Goal: Task Accomplishment & Management: Use online tool/utility

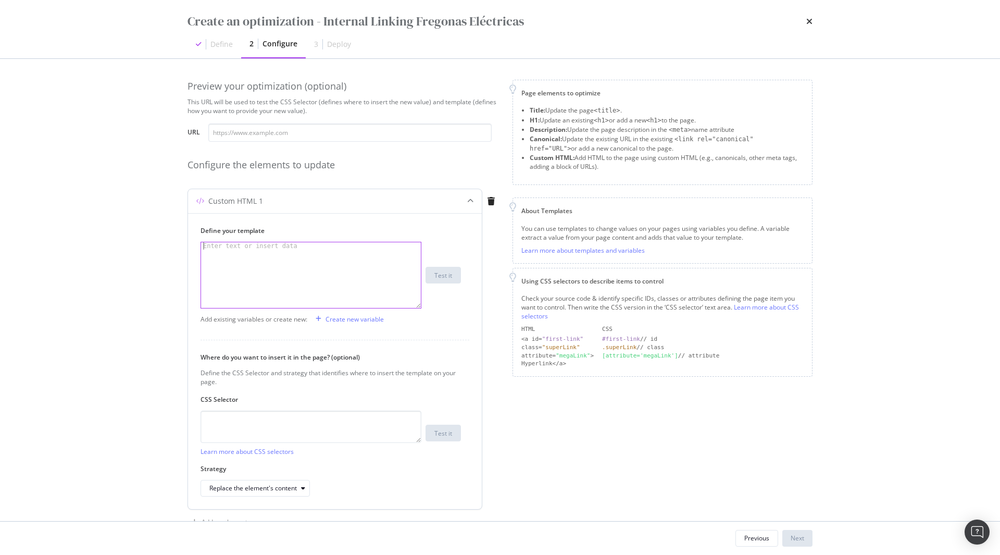
click at [233, 245] on div "Enter text or insert data" at bounding box center [250, 245] width 98 height 7
click at [261, 250] on div "< style > .botify { display : flex ; justify-content : center ; align-items : c…" at bounding box center [307, 285] width 212 height 87
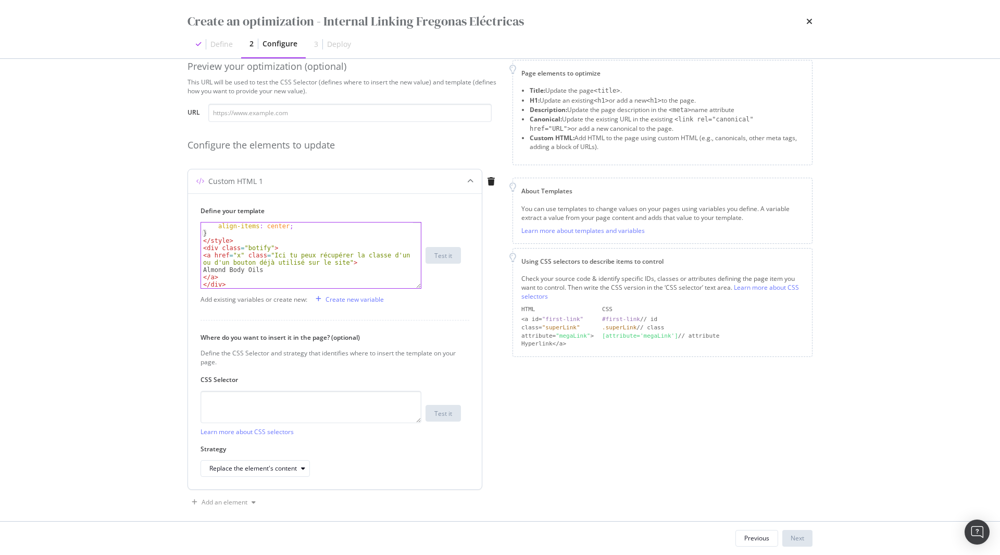
scroll to position [30, 0]
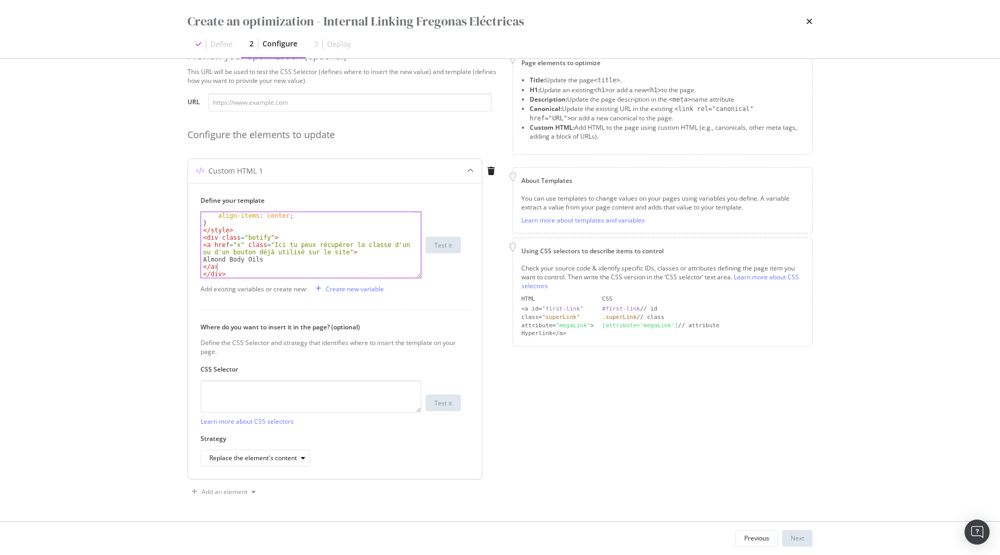
drag, startPoint x: 251, startPoint y: 270, endPoint x: 226, endPoint y: 267, distance: 25.3
click at [226, 267] on div "align-items : center ; } </ style > < div class = "botify" > < a href = "x" cla…" at bounding box center [307, 252] width 212 height 80
click at [230, 272] on div "align-items : center ; } </ style > < div class = "botify" > < a href = "x" cla…" at bounding box center [307, 252] width 212 height 80
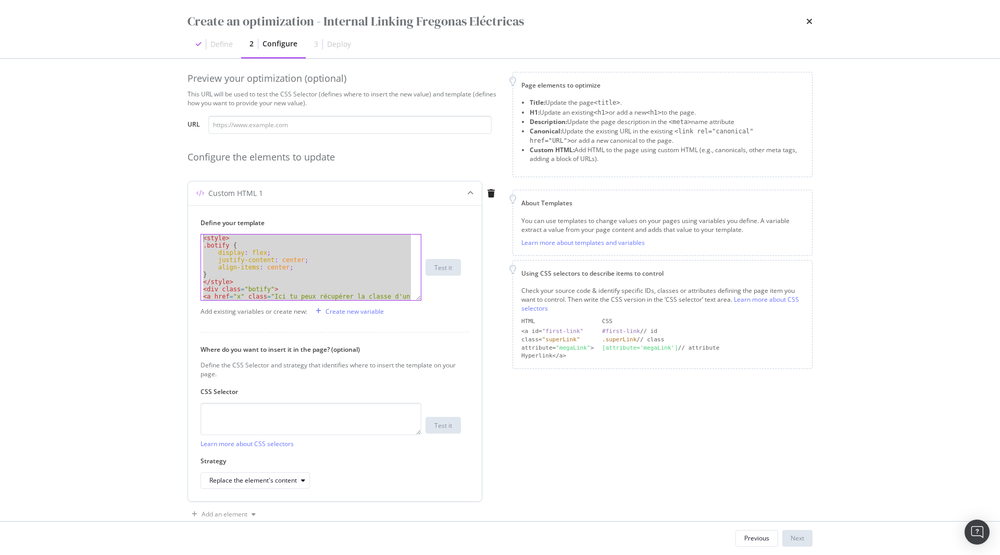
scroll to position [0, 0]
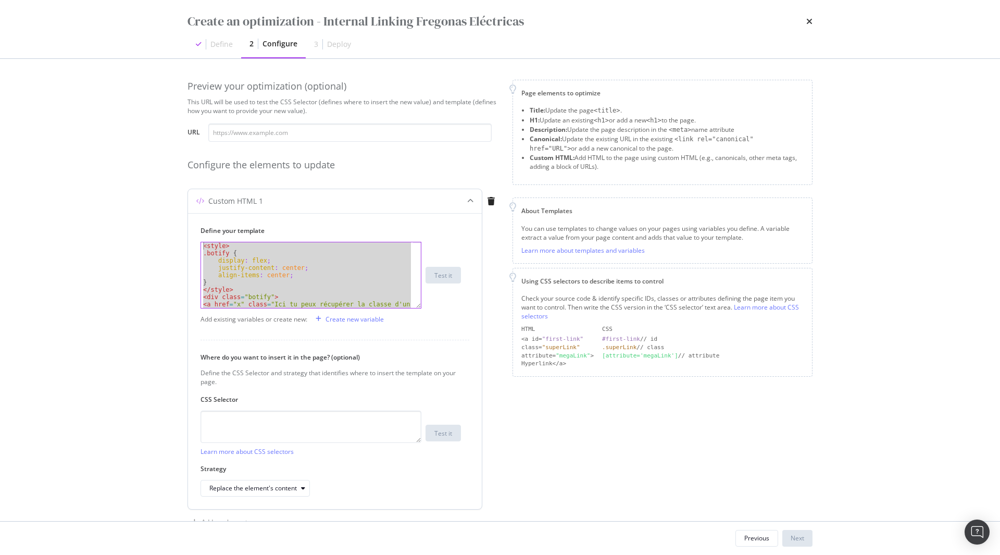
drag, startPoint x: 230, startPoint y: 272, endPoint x: 213, endPoint y: 237, distance: 38.9
click at [213, 237] on div "Define your template </div> < style > .botify { display : flex ; justify-conten…" at bounding box center [330, 267] width 260 height 82
click at [225, 212] on div "Custom HTML 1" at bounding box center [335, 201] width 294 height 24
click at [247, 277] on div "< style > .botify { display : flex ; justify-content : center ; align-items : c…" at bounding box center [307, 275] width 212 height 66
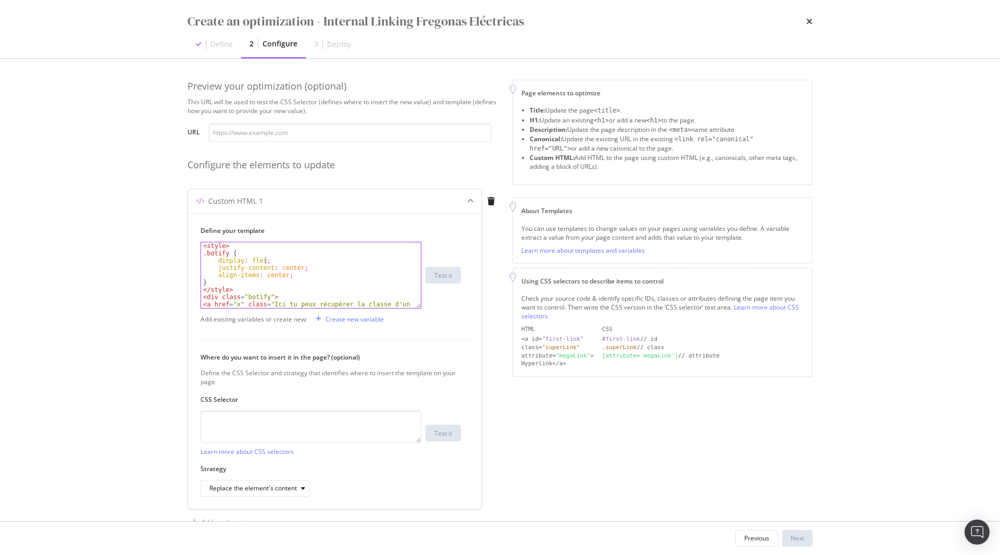
click at [265, 263] on div "< style > .botify { display : flex ; justify-content : center ; align-items : c…" at bounding box center [307, 285] width 212 height 87
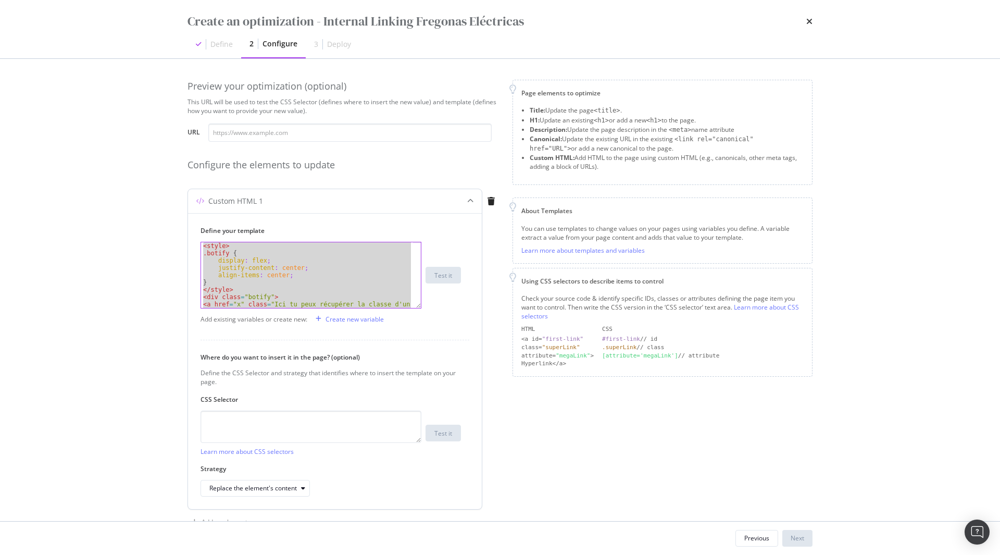
paste textarea "Cursor at row 12"
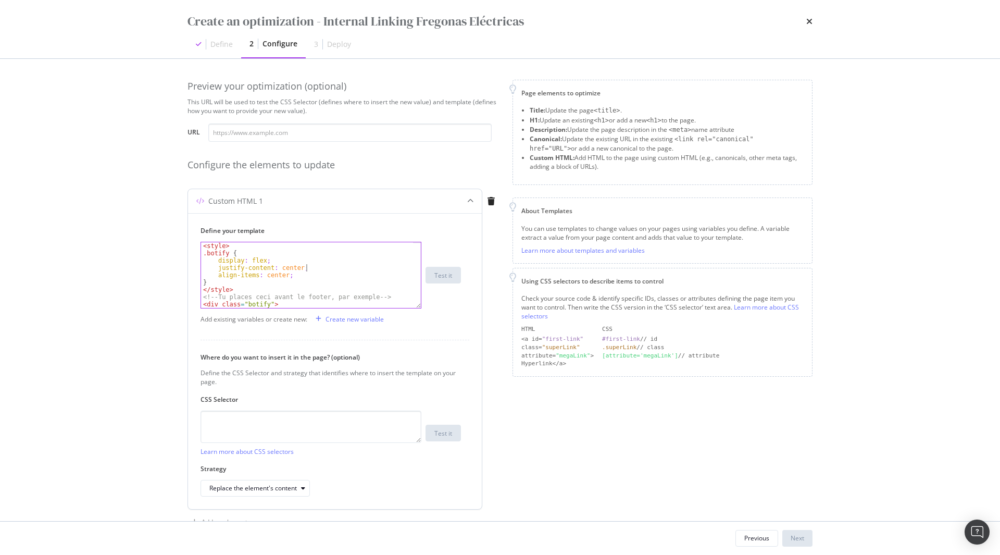
click at [355, 270] on div "< style > .botify { display : flex ; justify-content : center ; align-items : c…" at bounding box center [307, 285] width 212 height 87
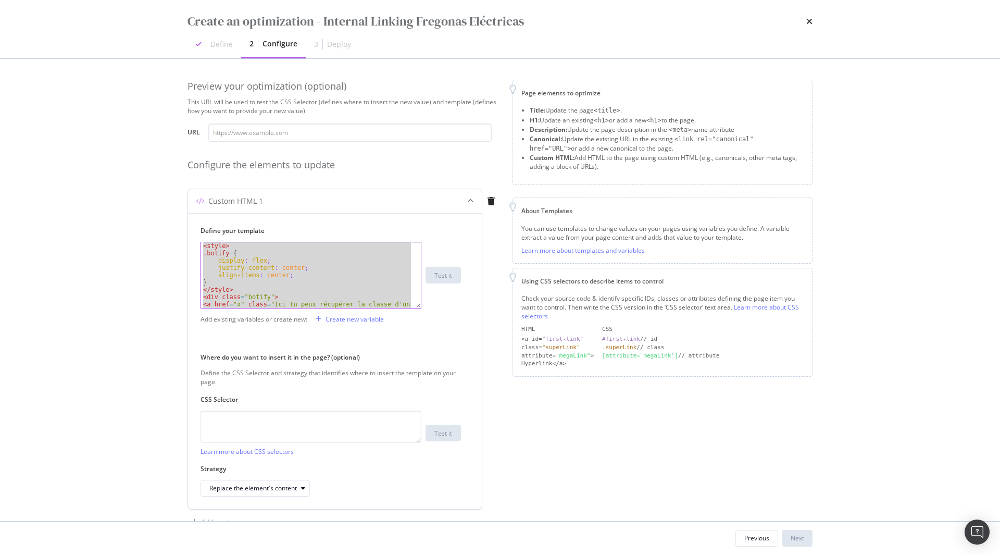
paste textarea "Cursor at row 12"
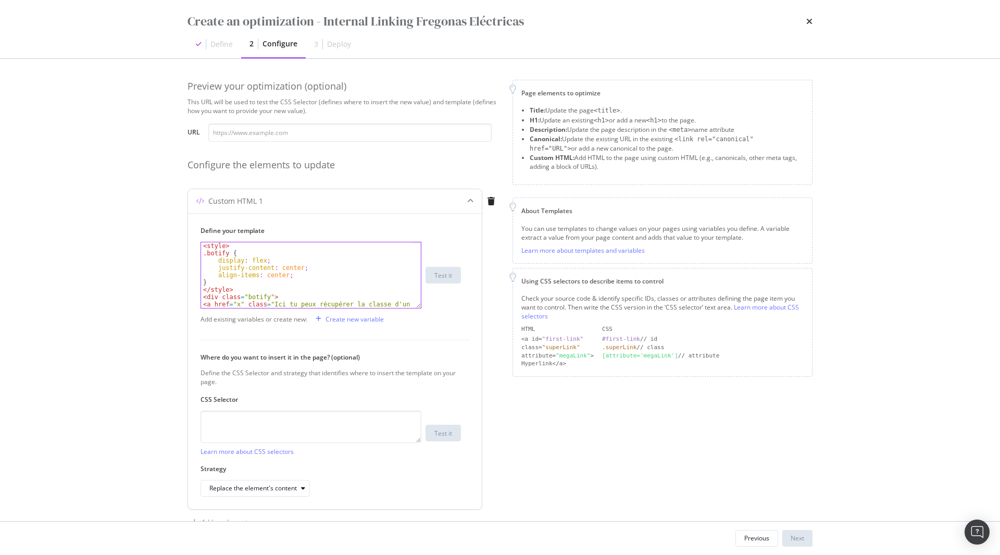
click at [247, 259] on div "< style > .botify { display : flex ; justify-content : center ; align-items : c…" at bounding box center [307, 285] width 212 height 87
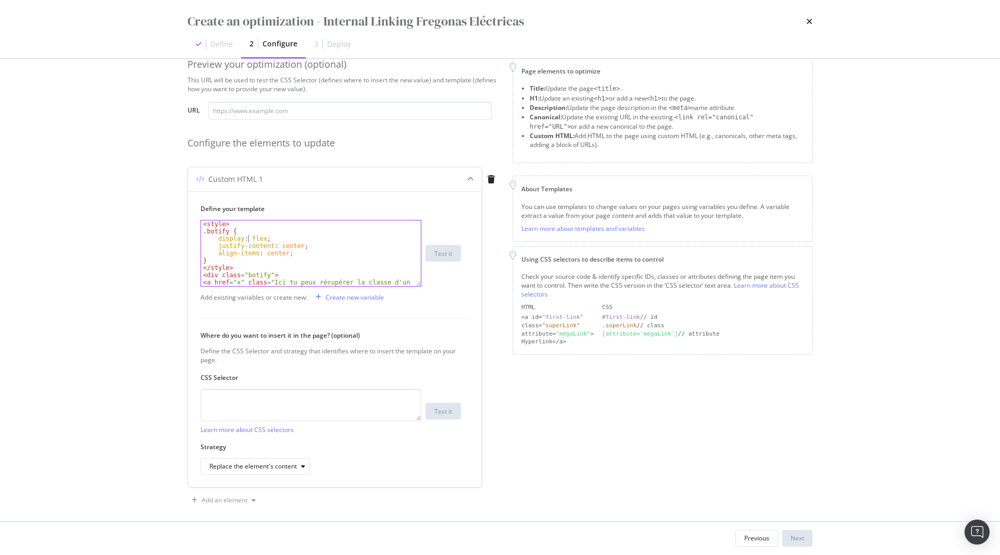
scroll to position [30, 0]
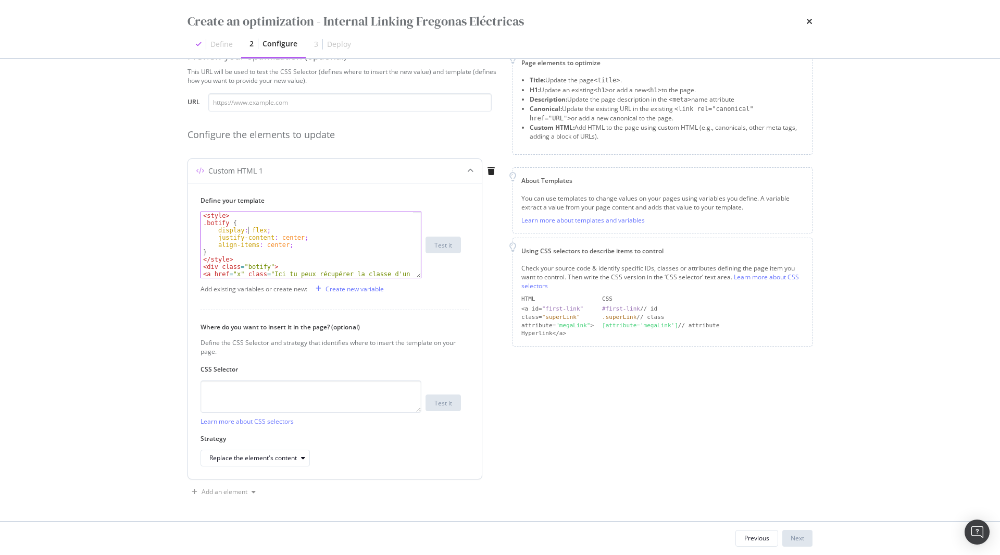
click at [323, 265] on div "< style > .botify { display : flex ; justify-content : center ; align-items : c…" at bounding box center [307, 255] width 212 height 87
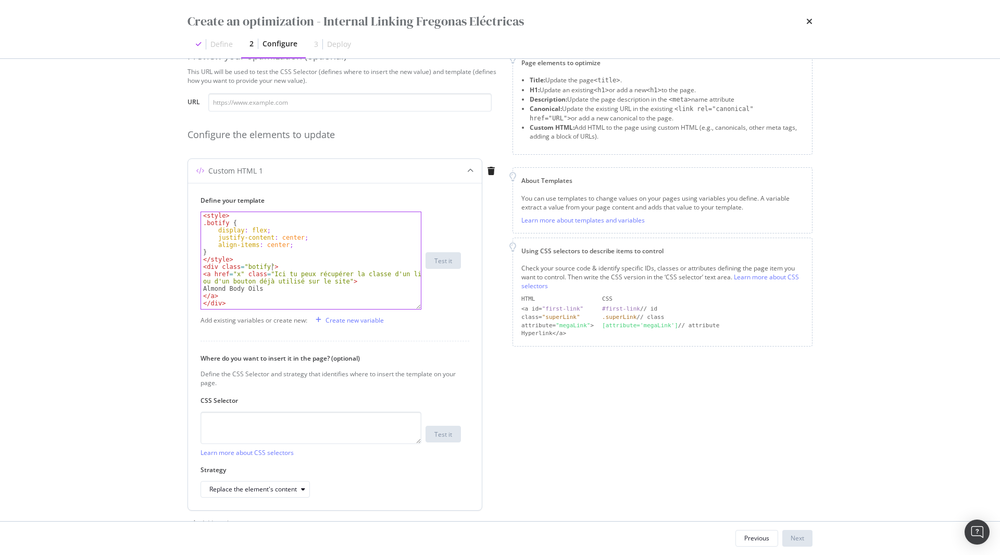
scroll to position [0, 0]
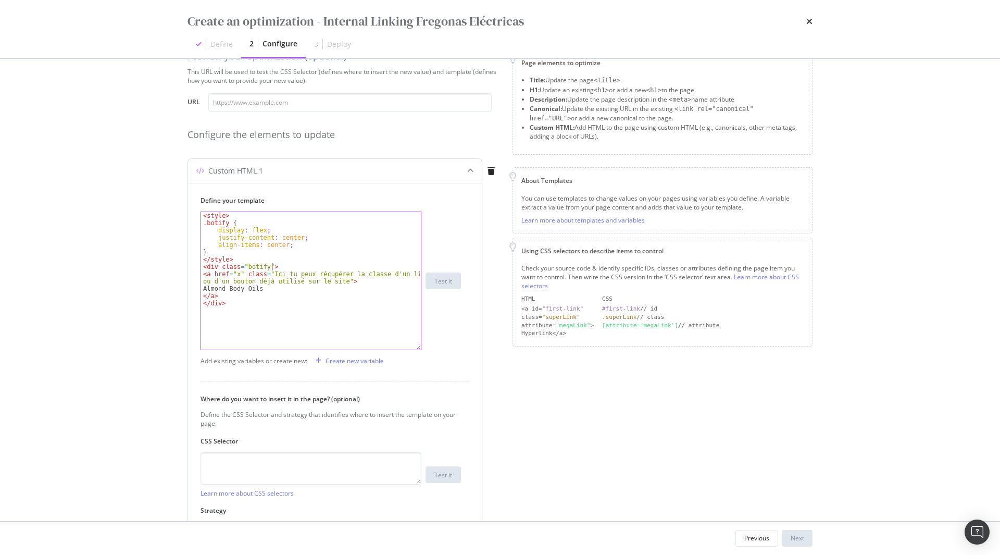
drag, startPoint x: 420, startPoint y: 274, endPoint x: 425, endPoint y: 359, distance: 85.1
click at [425, 350] on div "<div class="botify"> < style > .botify { display : flex ; justify-content : cen…" at bounding box center [330, 280] width 260 height 139
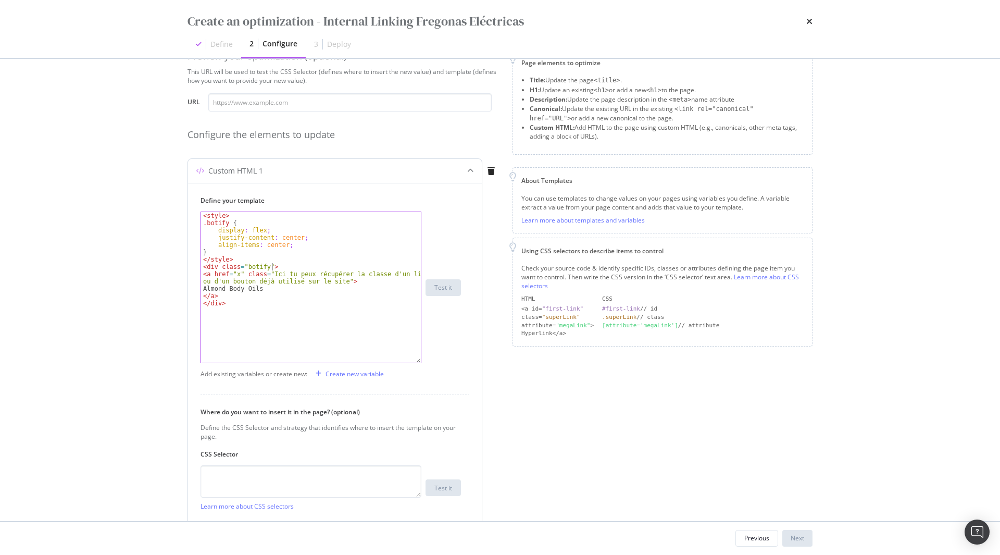
click at [259, 319] on div "< style > .botify { display : flex ; justify-content : center ; align-items : c…" at bounding box center [311, 294] width 220 height 165
type textarea "</div>"
type textarea "*"
paste textarea "</footer>"
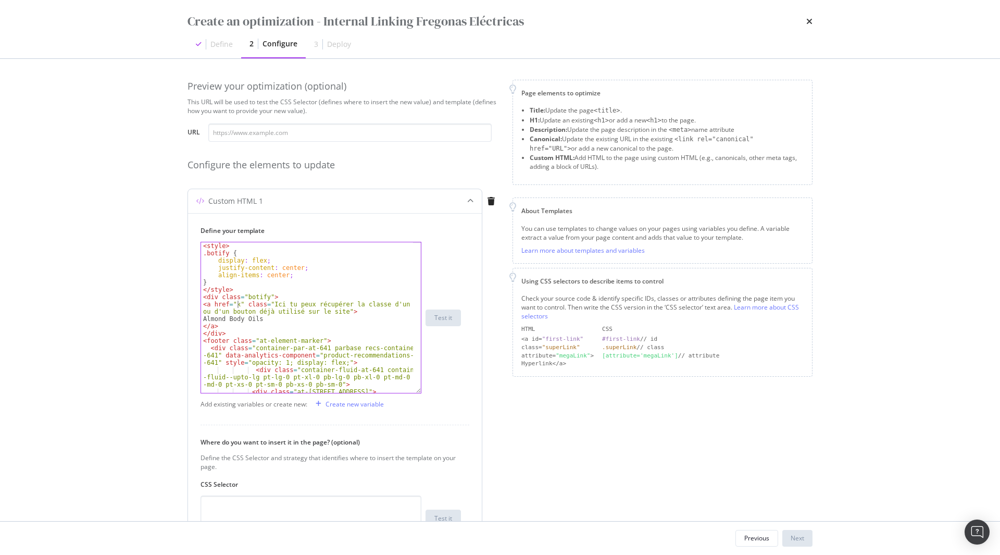
click at [239, 304] on div "< style > .botify { display : flex ; justify-content : center ; align-items : c…" at bounding box center [307, 324] width 212 height 165
paste textarea "[URL][DOMAIN_NAME]"
type textarea "<a href="xhttps://[DOMAIN_NAME][URL]" class="Ici tu peux récupérer la classe d'…"
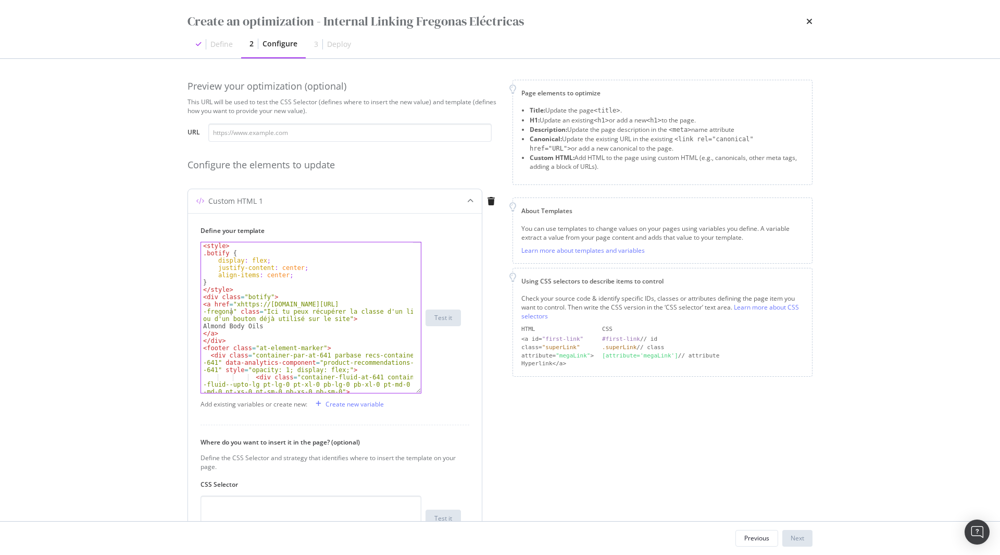
click at [239, 310] on div "< style > .botify { display : flex ; justify-content : center ; align-items : c…" at bounding box center [307, 324] width 212 height 165
